Goal: Task Accomplishment & Management: Use online tool/utility

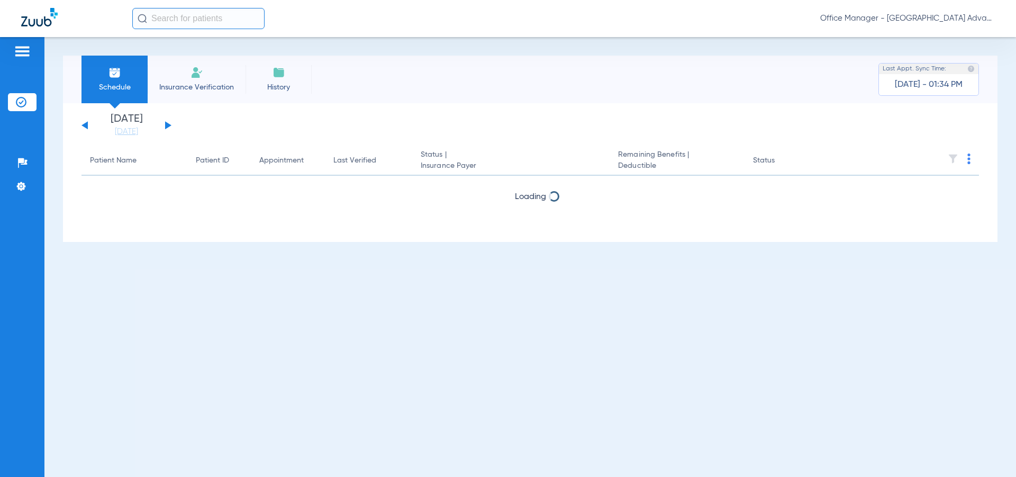
click at [198, 17] on input "text" at bounding box center [198, 18] width 132 height 21
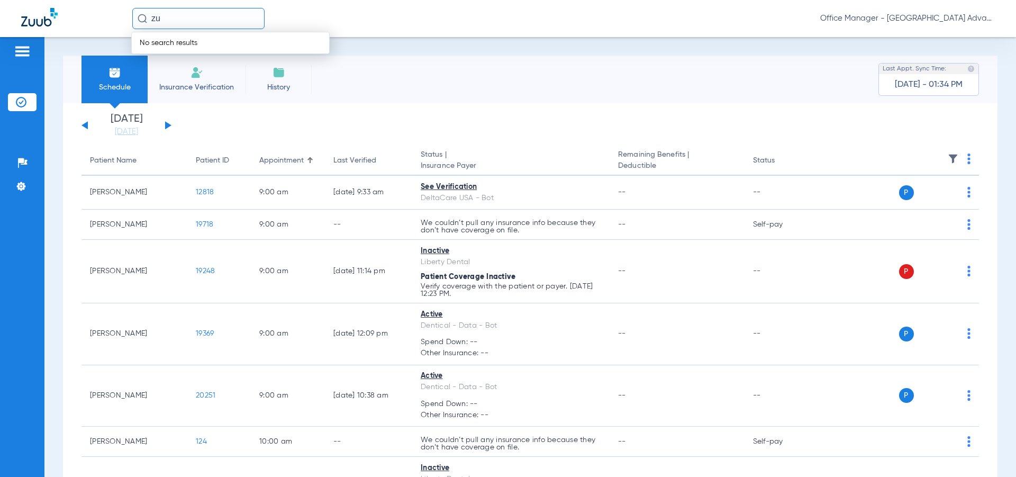
type input "z"
type input "[PERSON_NAME]"
click at [207, 18] on input "[PERSON_NAME]" at bounding box center [198, 18] width 132 height 21
click at [923, 18] on span "Office Manager - [GEOGRAPHIC_DATA] Advanced Dentistry" at bounding box center [907, 18] width 175 height 11
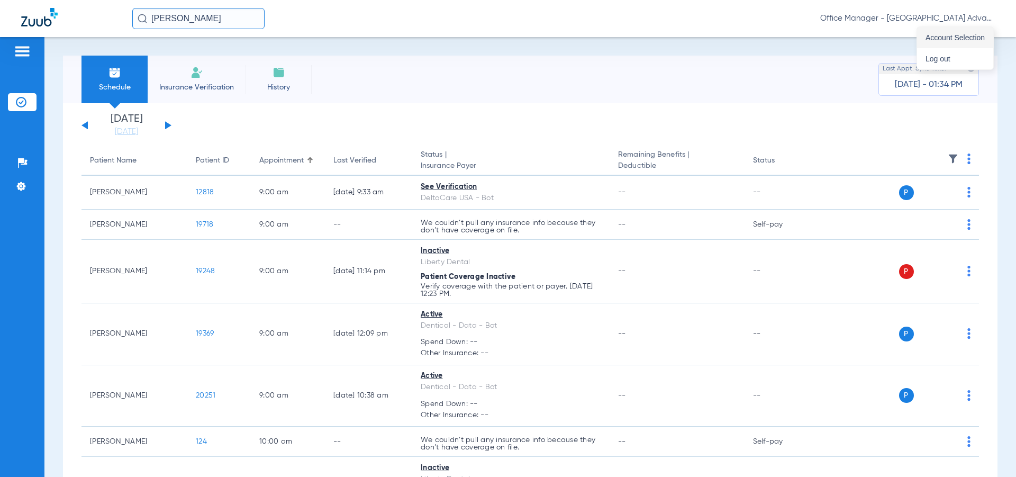
click at [948, 35] on span "Account Selection" at bounding box center [954, 37] width 59 height 7
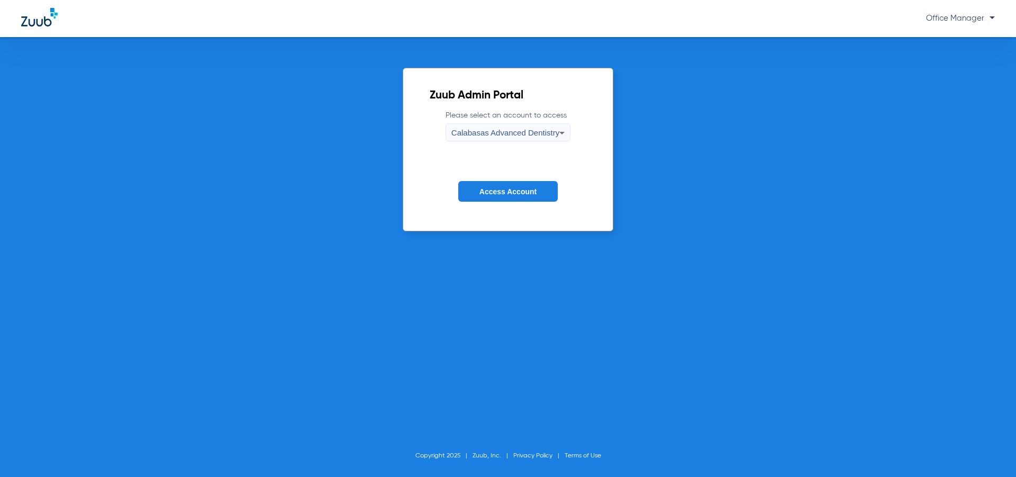
click at [493, 190] on span "Access Account" at bounding box center [507, 191] width 57 height 8
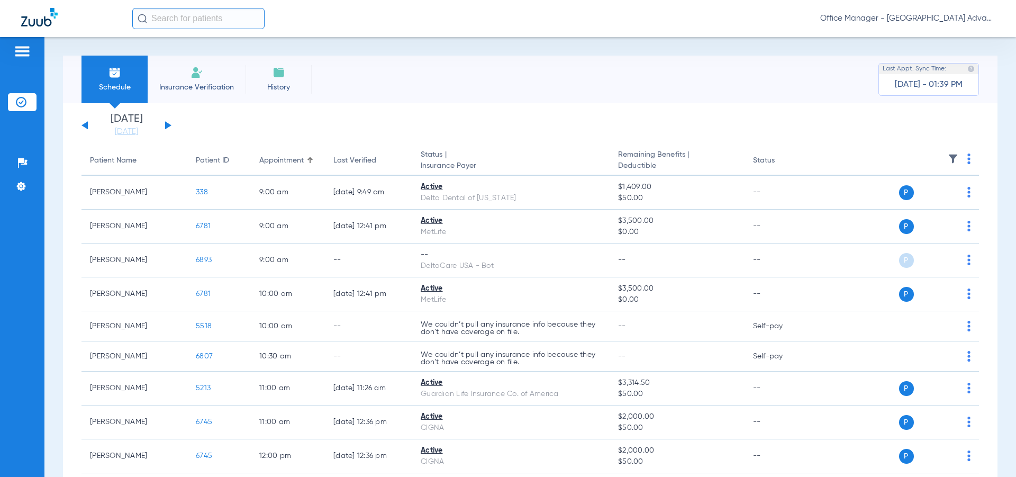
click at [163, 15] on input "text" at bounding box center [198, 18] width 132 height 21
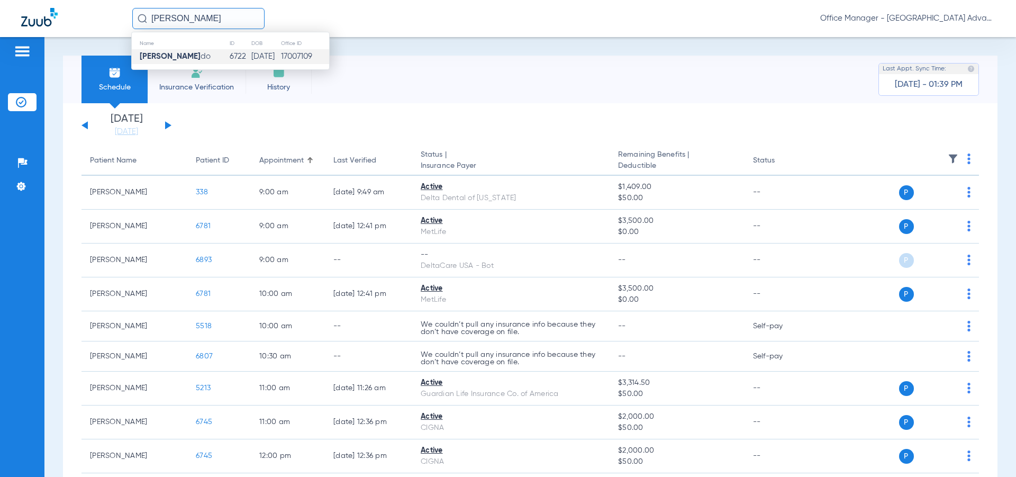
type input "[PERSON_NAME]"
click at [197, 54] on td "[PERSON_NAME] do" at bounding box center [180, 56] width 97 height 15
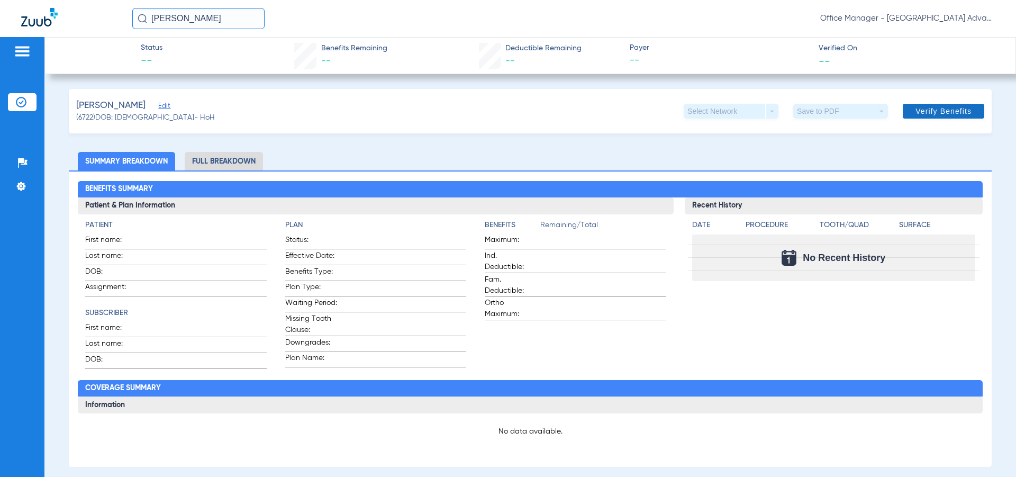
click at [956, 111] on span "Verify Benefits" at bounding box center [943, 111] width 56 height 8
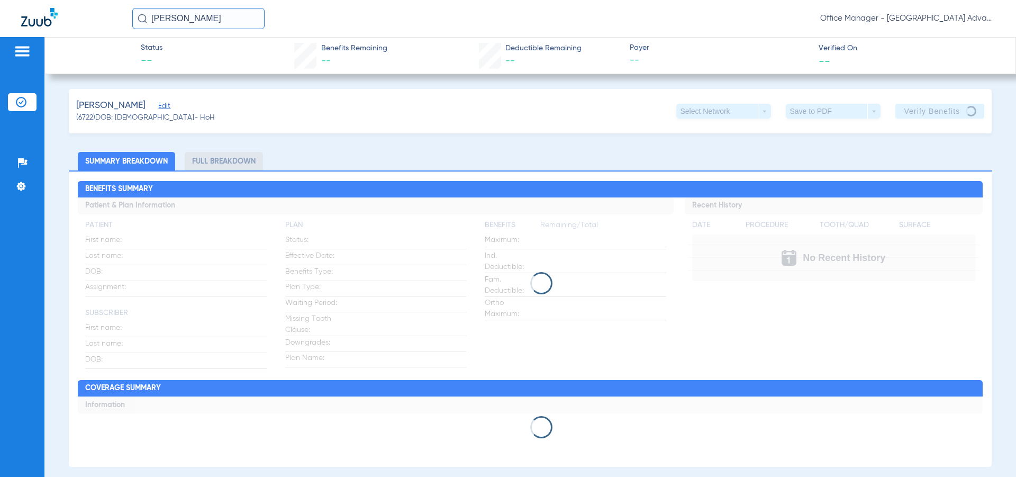
click at [309, 108] on div "[PERSON_NAME] Edit (6722) DOB: [DEMOGRAPHIC_DATA] - HoH Select Network arrow_dr…" at bounding box center [530, 111] width 923 height 44
click at [590, 115] on div "[PERSON_NAME] Edit (6722) DOB: [DEMOGRAPHIC_DATA] - HoH Select Network arrow_dr…" at bounding box center [530, 111] width 923 height 44
click at [200, 21] on input "[PERSON_NAME]" at bounding box center [198, 18] width 132 height 21
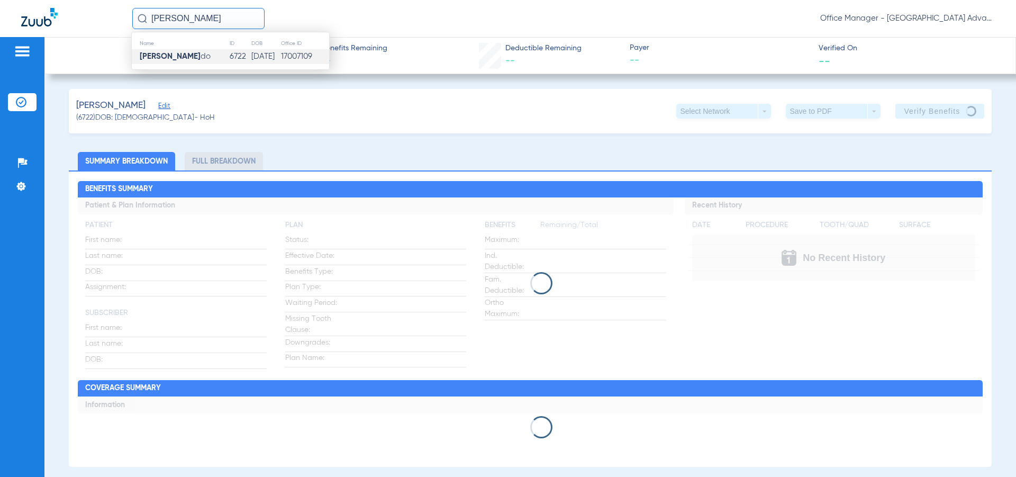
click at [399, 108] on div "[PERSON_NAME] Edit (6722) DOB: [DEMOGRAPHIC_DATA] - HoH Select Network arrow_dr…" at bounding box center [530, 111] width 923 height 44
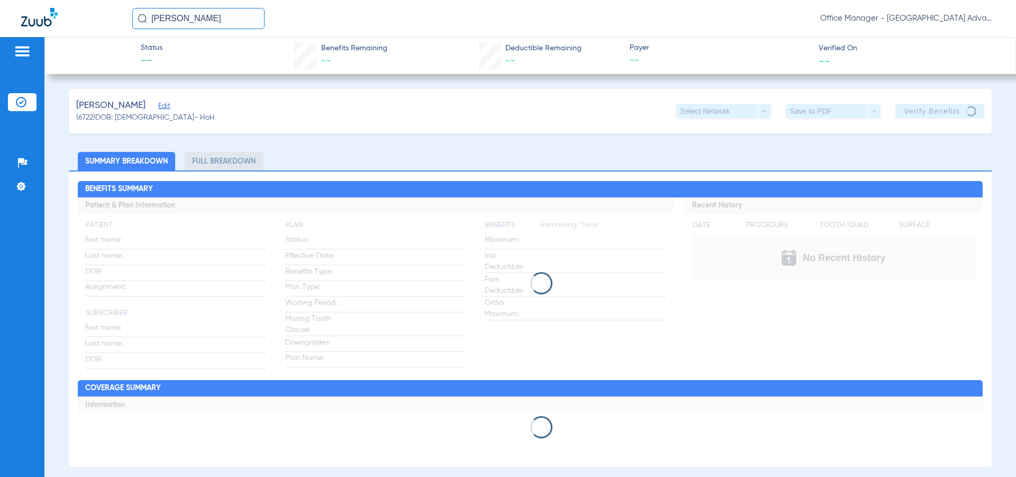
click at [547, 104] on div "[PERSON_NAME] Edit (6722) DOB: [DEMOGRAPHIC_DATA] - HoH Select Network arrow_dr…" at bounding box center [530, 111] width 923 height 44
click at [202, 16] on input "[PERSON_NAME]" at bounding box center [198, 18] width 132 height 21
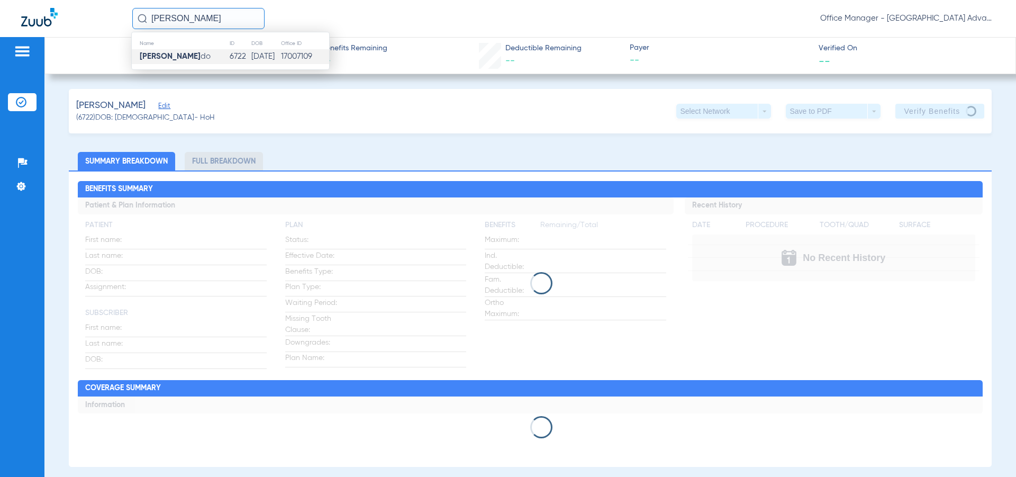
click at [335, 21] on div "[PERSON_NAME] Name ID DOB Office ID [PERSON_NAME] do 6722 [DATE] 17007109 Offic…" at bounding box center [563, 18] width 862 height 21
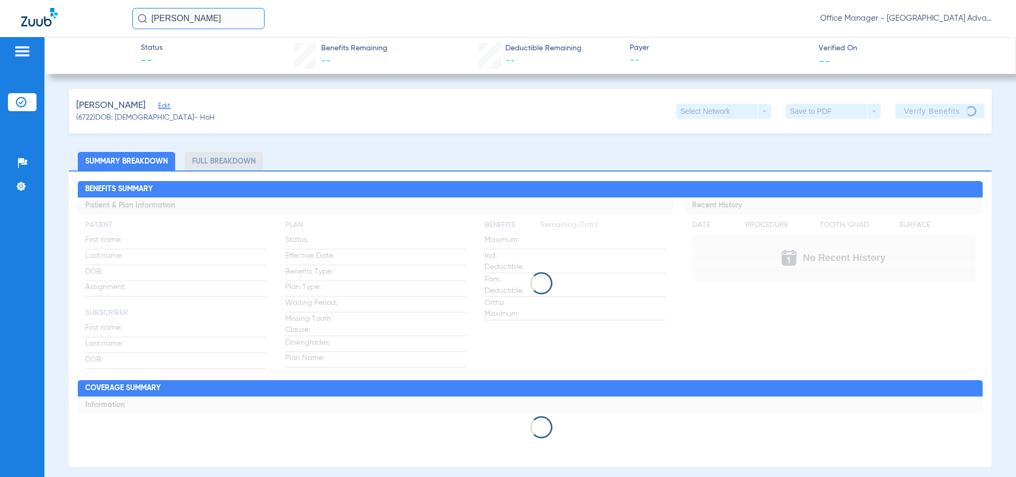
click at [673, 39] on div "Status -- Benefits Remaining -- Deductible Remaining -- Payer -- Verified On --" at bounding box center [529, 55] width 971 height 37
drag, startPoint x: 812, startPoint y: 50, endPoint x: 851, endPoint y: 45, distance: 39.0
click at [851, 45] on span "Verified On" at bounding box center [908, 48] width 180 height 11
click at [858, 47] on span "Verified On" at bounding box center [908, 48] width 180 height 11
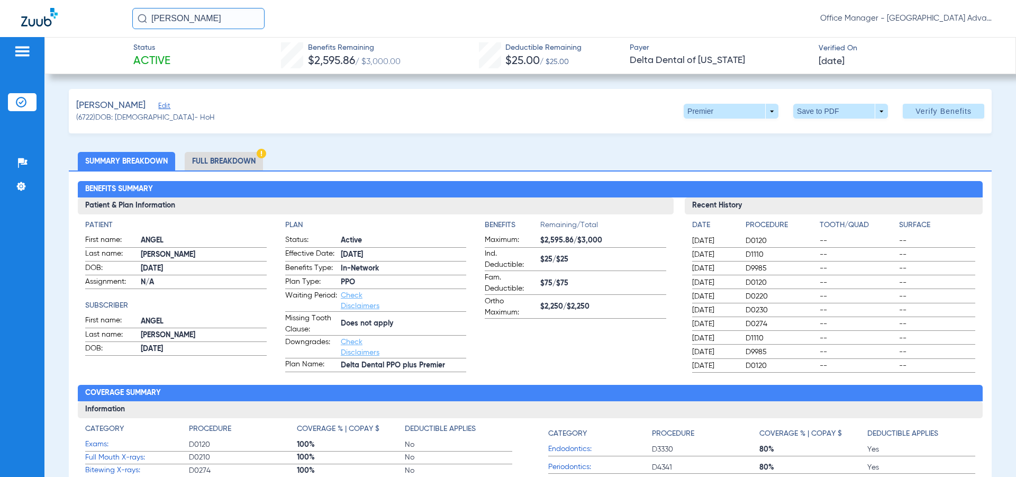
scroll to position [53, 0]
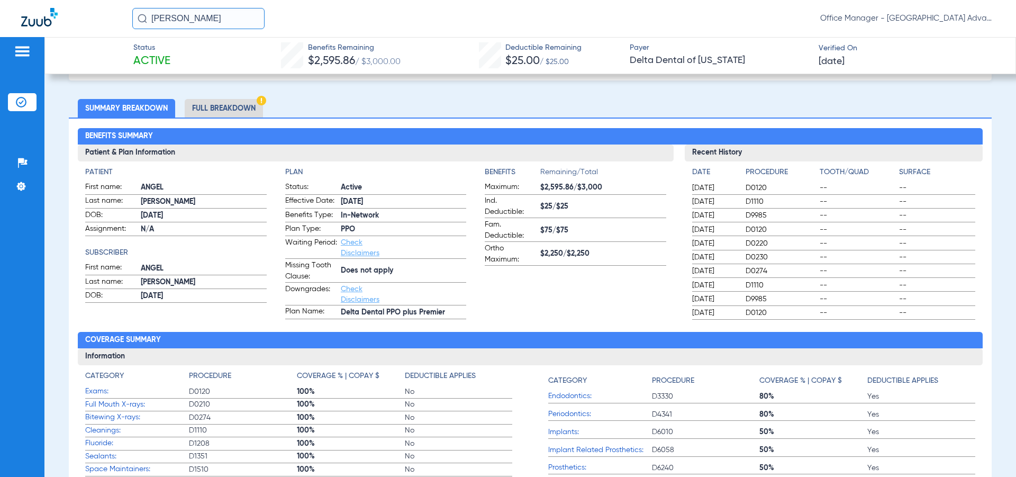
click at [221, 108] on li "Full Breakdown" at bounding box center [224, 108] width 78 height 19
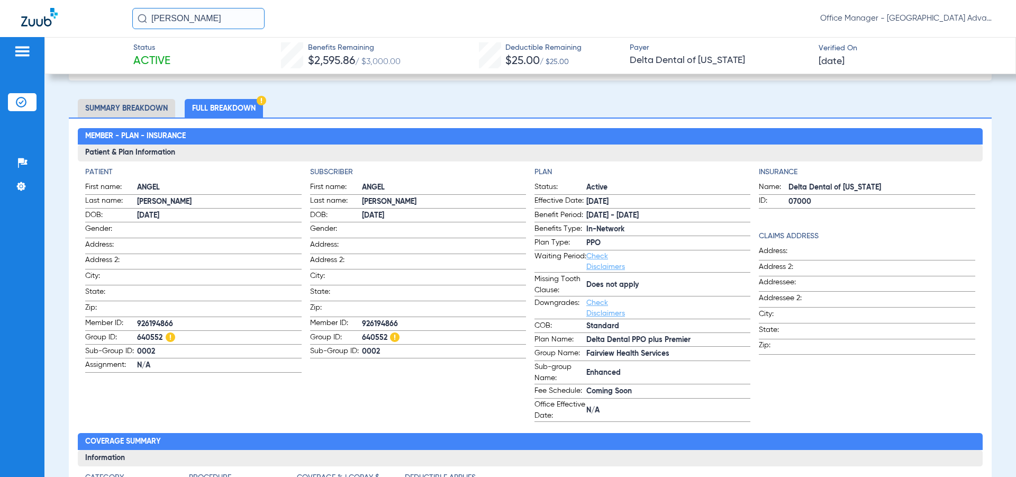
scroll to position [0, 0]
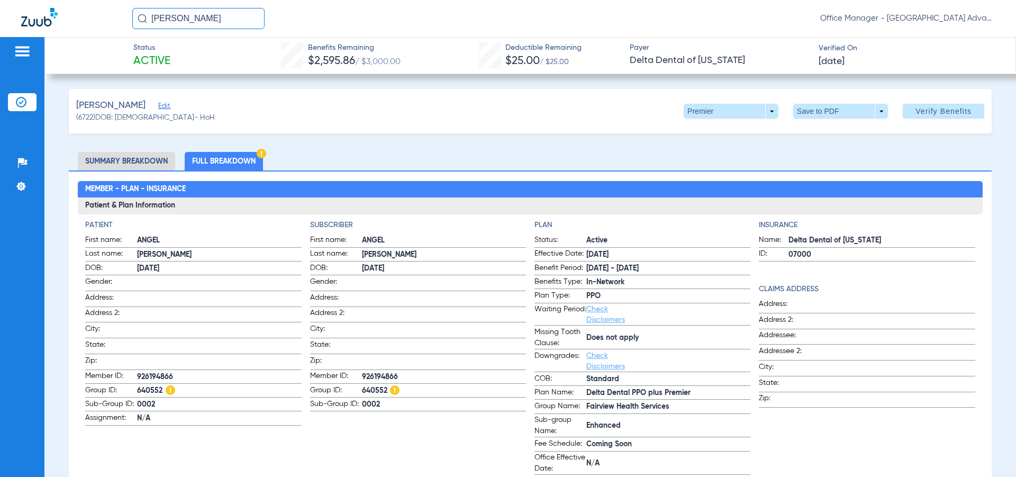
click at [108, 152] on li "Summary Breakdown" at bounding box center [126, 161] width 97 height 19
